Goal: Transaction & Acquisition: Purchase product/service

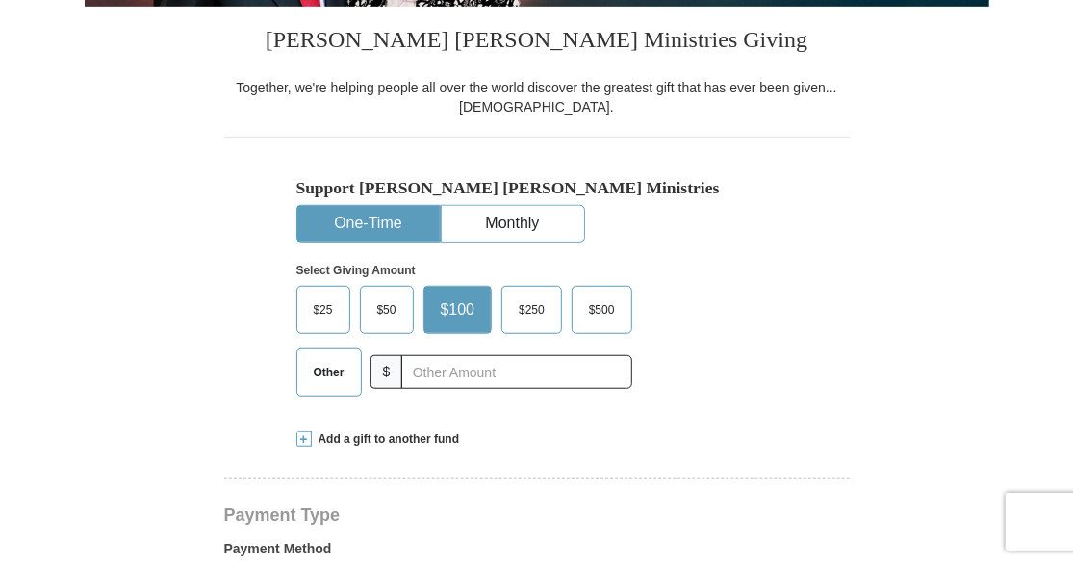
scroll to position [532, 0]
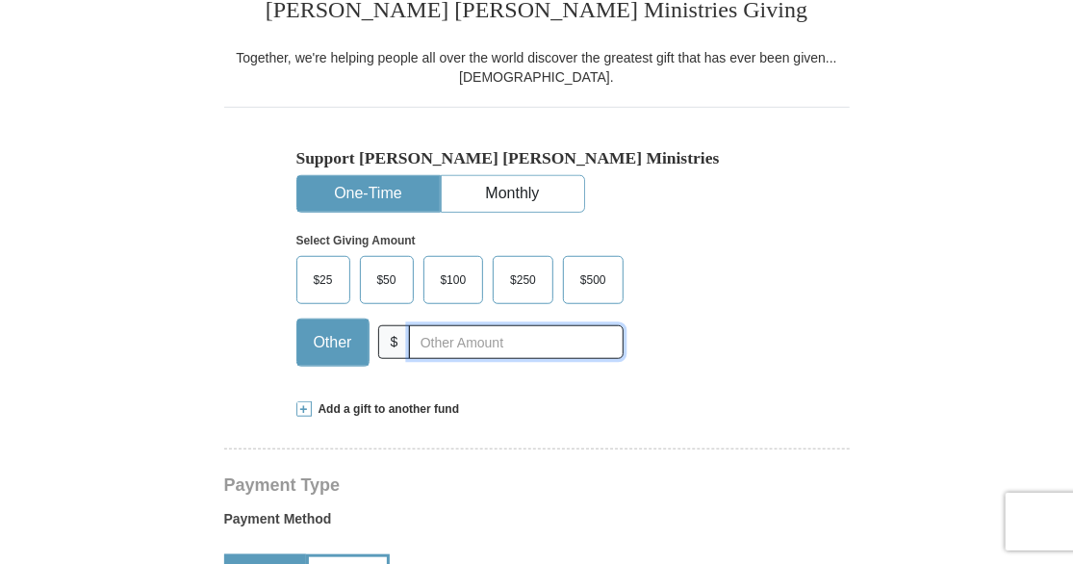
click at [434, 345] on input "text" at bounding box center [516, 342] width 214 height 34
type input "6.50"
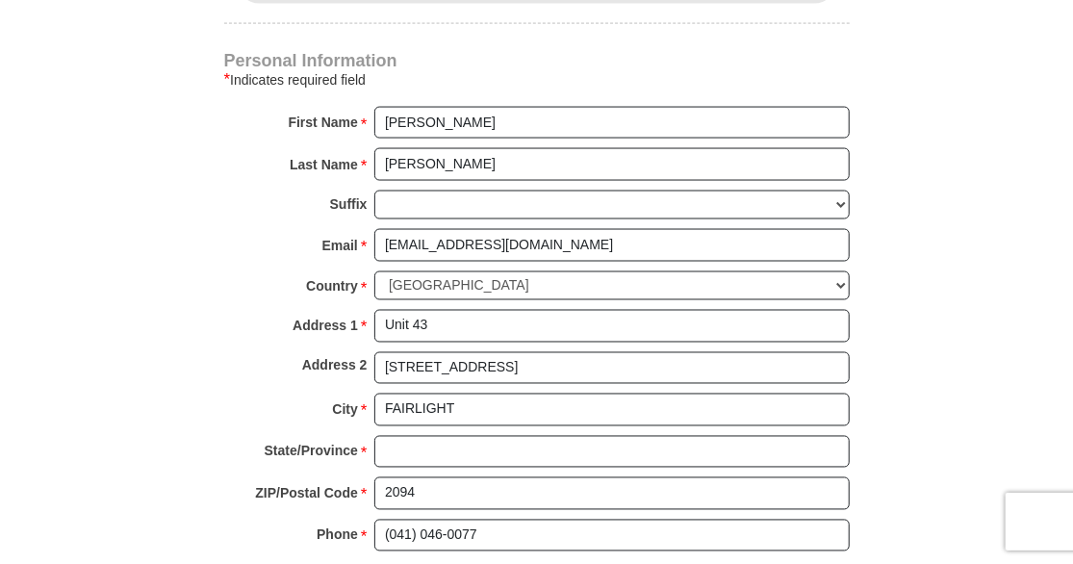
scroll to position [1304, 0]
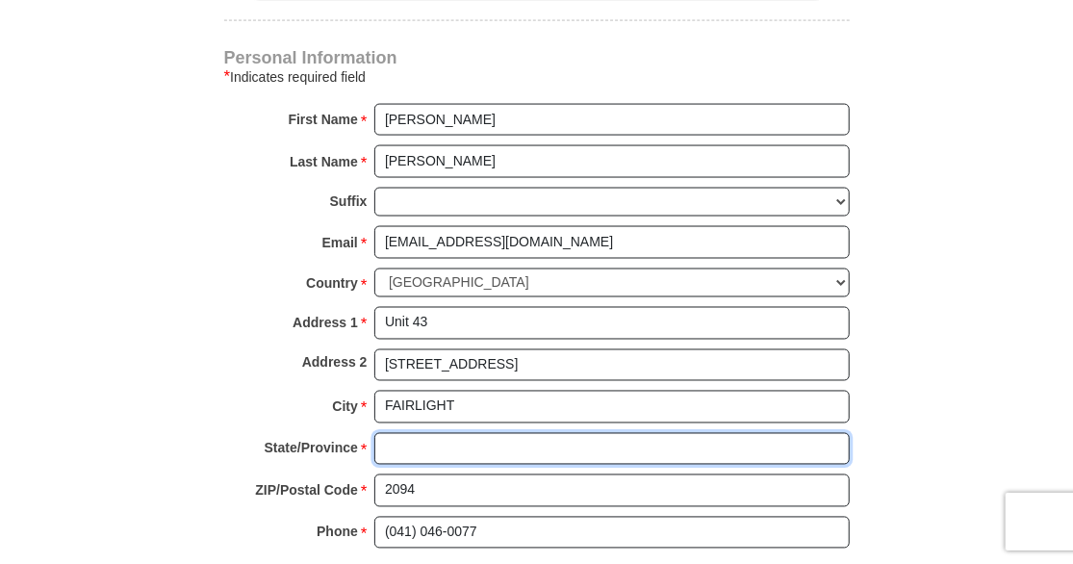
click at [498, 438] on input "State/Province *" at bounding box center [611, 449] width 475 height 33
type input "[GEOGRAPHIC_DATA]"
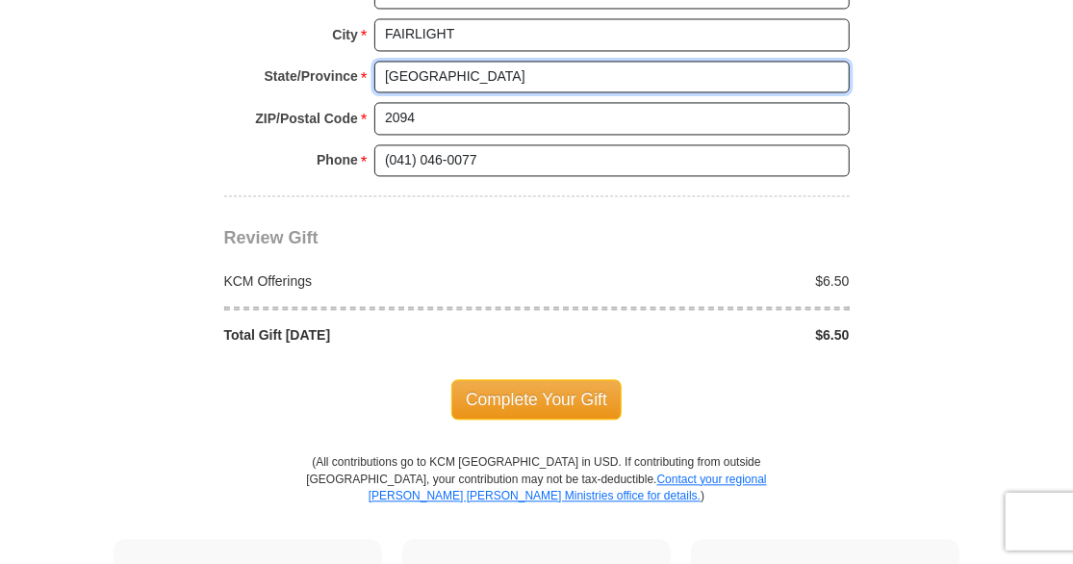
scroll to position [1678, 0]
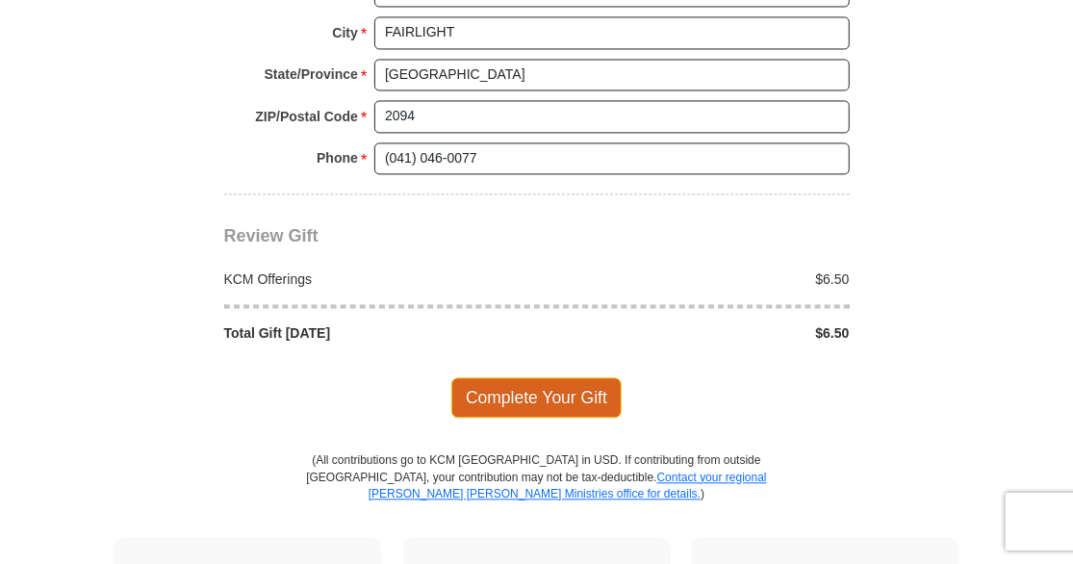
click at [545, 386] on span "Complete Your Gift" at bounding box center [536, 397] width 170 height 40
